Goal: Complete application form

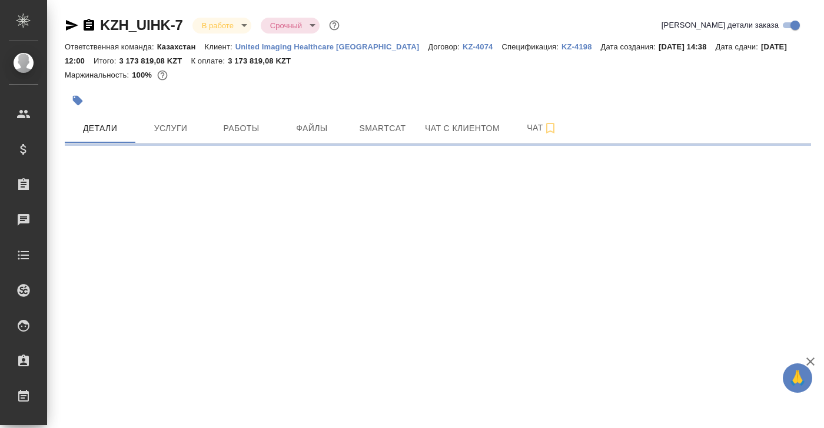
select select "RU"
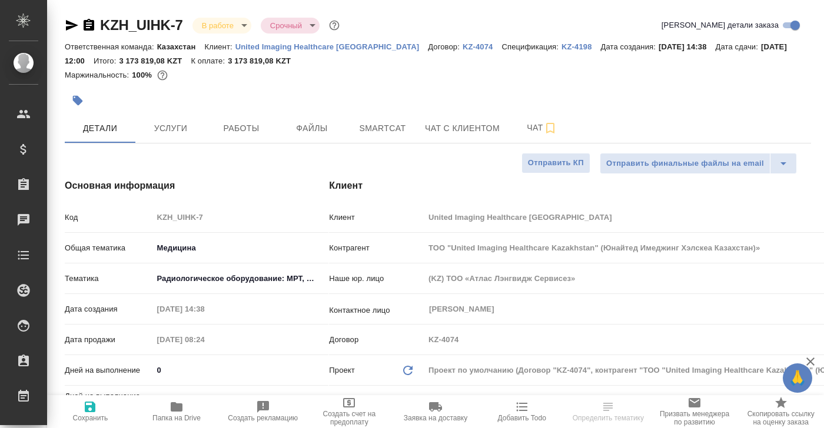
type textarea "x"
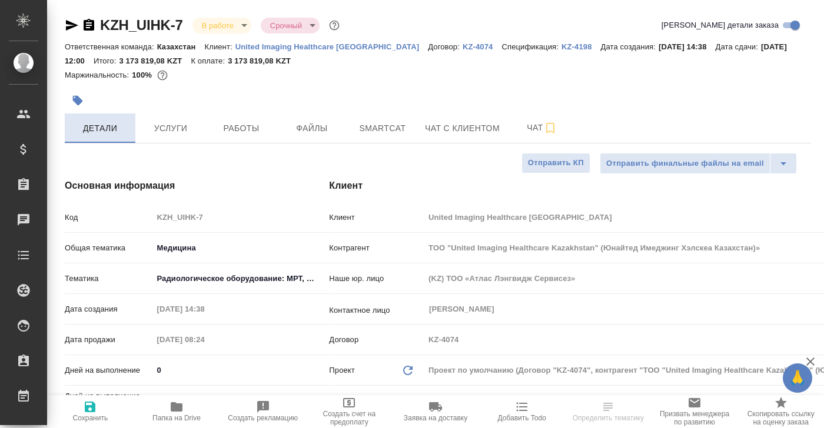
type textarea "x"
type input "[PERSON_NAME]"
type textarea "x"
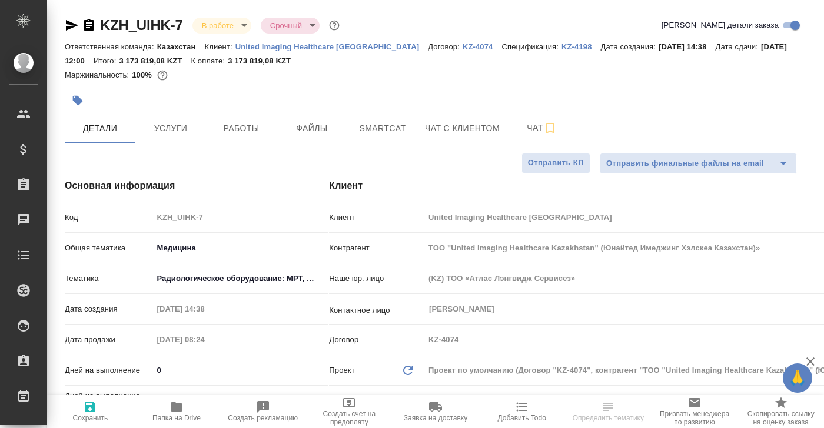
type textarea "x"
select select "RU"
type textarea "x"
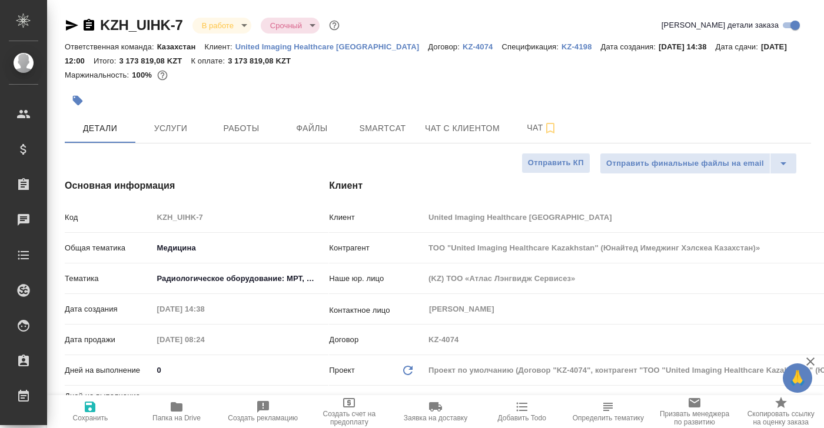
type textarea "x"
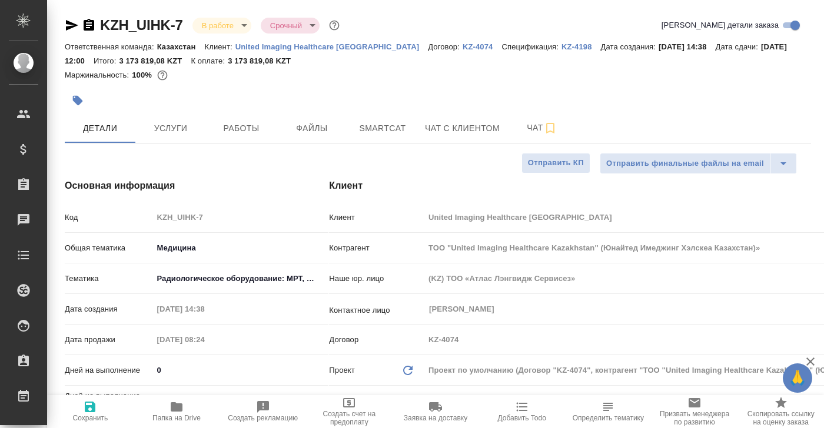
type textarea "x"
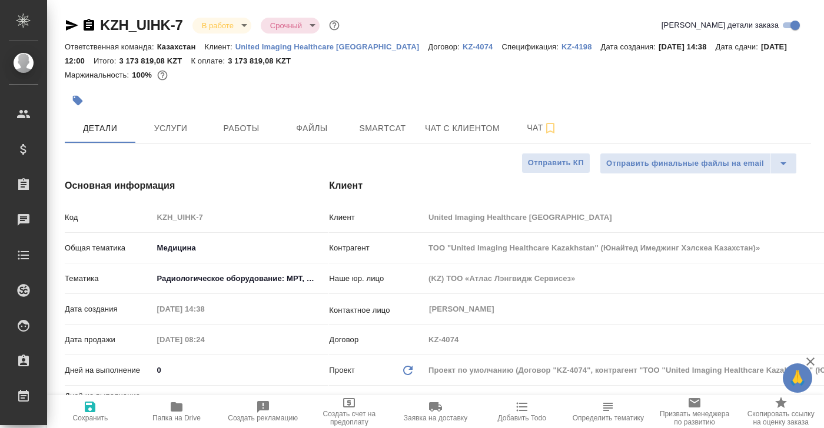
type textarea "x"
